Goal: Find specific fact: Find specific fact

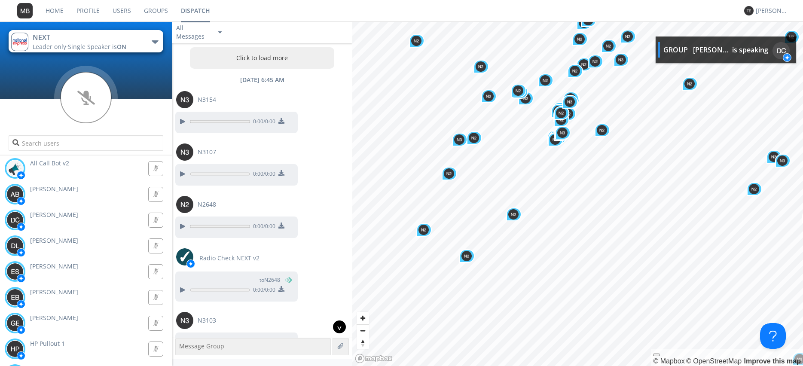
click at [338, 327] on div "^" at bounding box center [339, 327] width 13 height 13
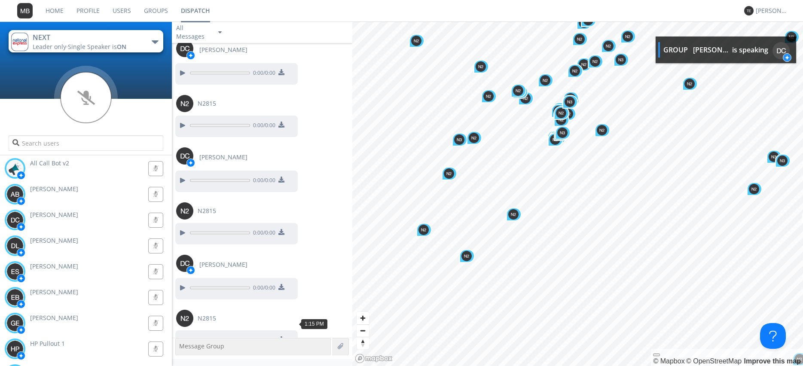
scroll to position [35489, 0]
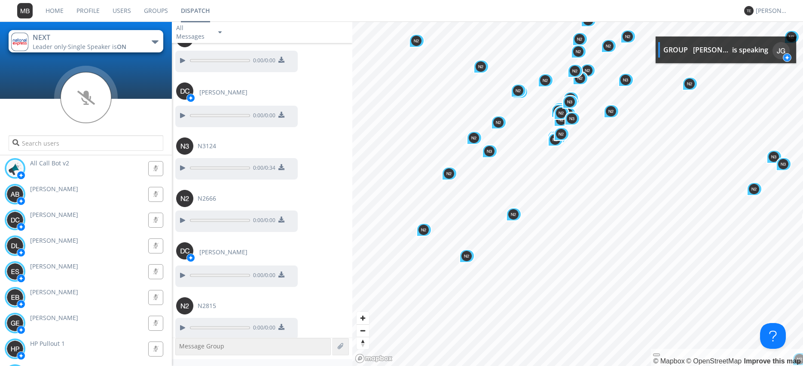
scroll to position [35758, 0]
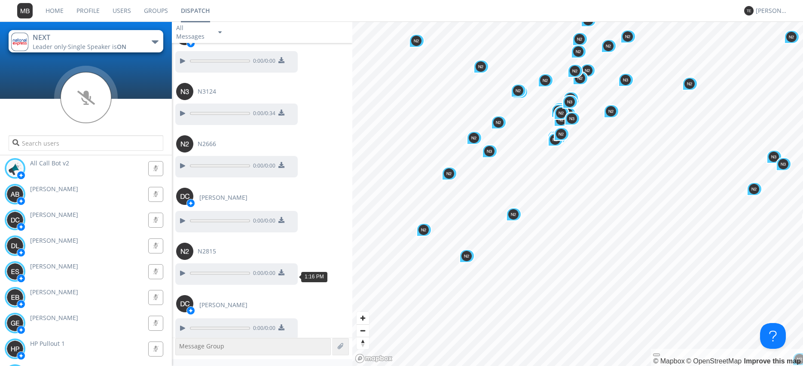
scroll to position [35813, 0]
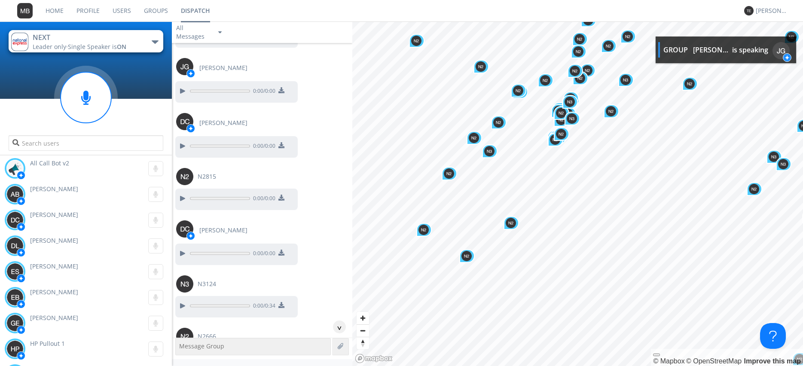
scroll to position [35571, 0]
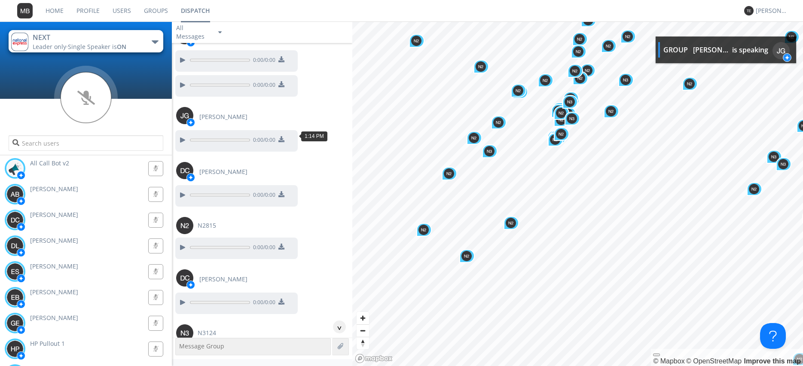
click at [180, 350] on div at bounding box center [182, 355] width 10 height 10
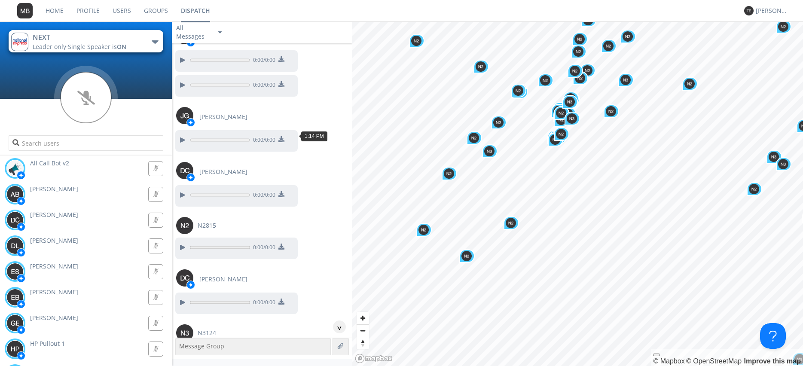
click at [180, 350] on div at bounding box center [182, 355] width 10 height 10
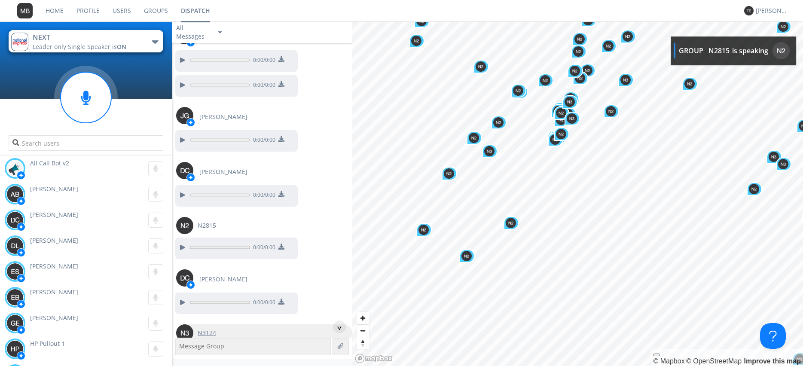
click at [188, 325] on img at bounding box center [184, 333] width 17 height 17
type input "N3124"
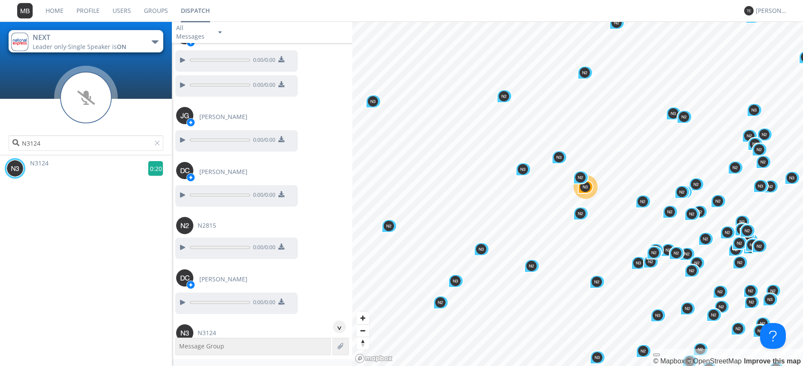
click at [155, 170] on g at bounding box center [155, 168] width 15 height 15
click at [159, 147] on div at bounding box center [159, 145] width 9 height 9
click at [159, 147] on input "N3124" at bounding box center [86, 142] width 155 height 15
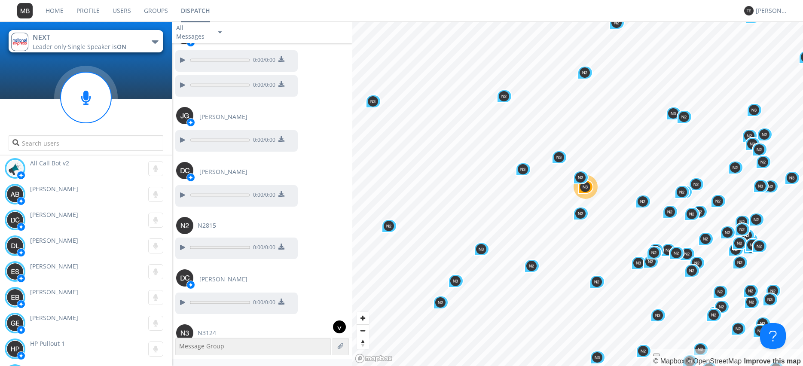
click at [338, 328] on div "^" at bounding box center [339, 327] width 13 height 13
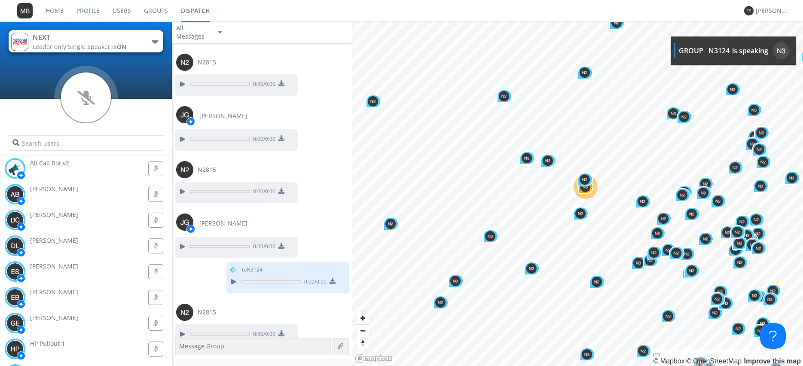
scroll to position [36327, 0]
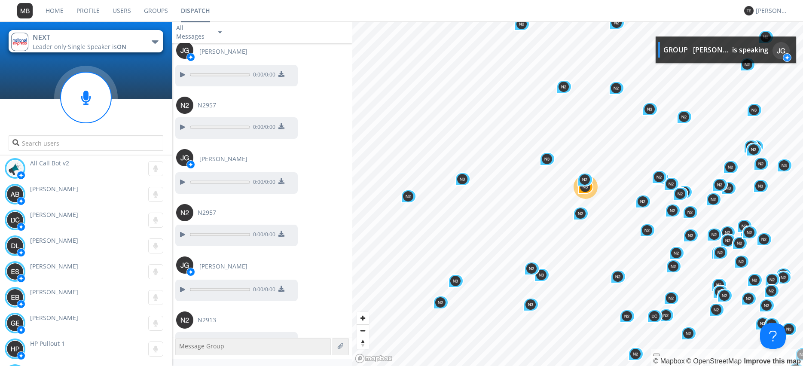
scroll to position [37041, 0]
